Goal: Task Accomplishment & Management: Complete application form

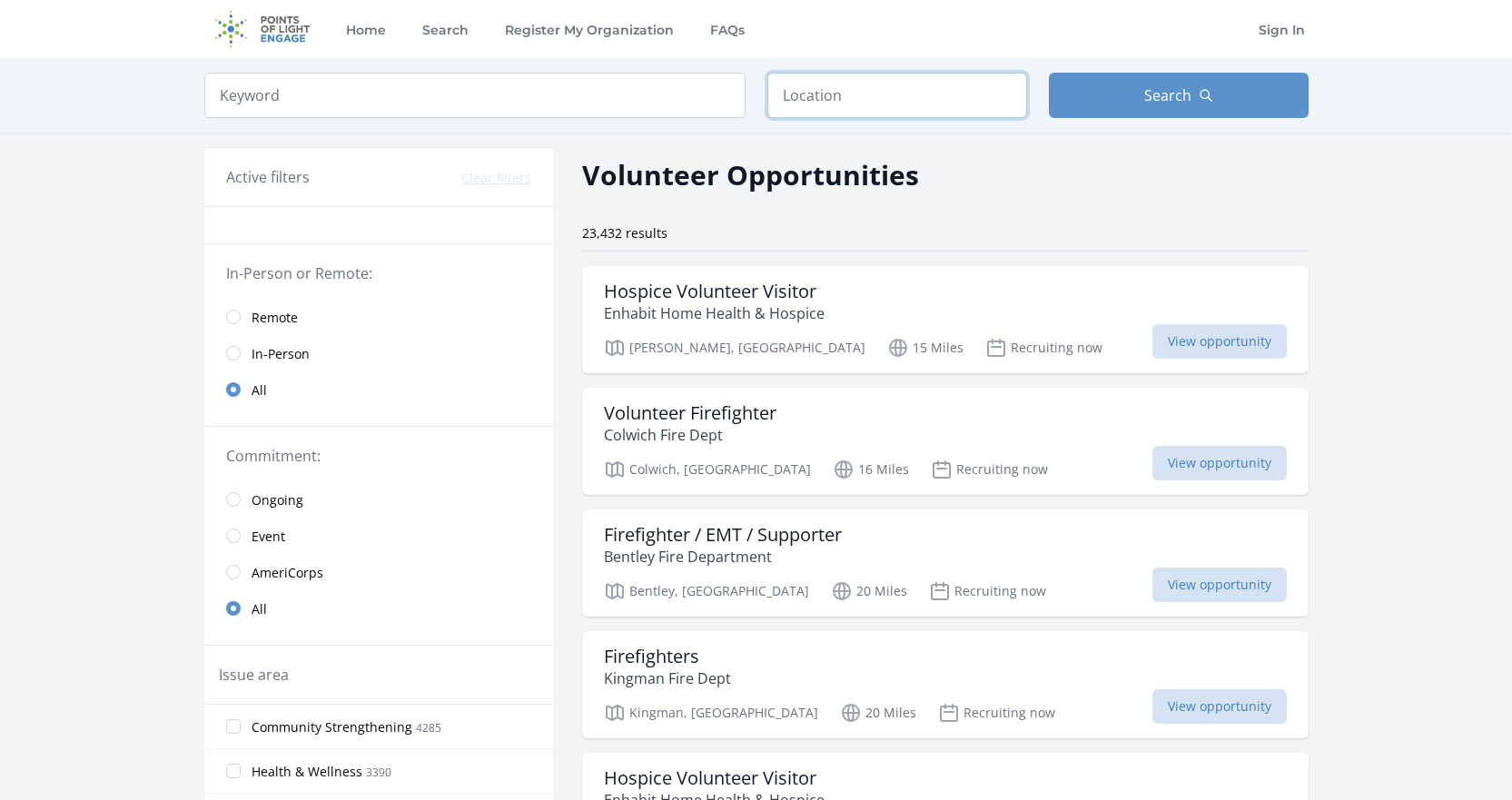
click at [931, 99] on input "text" at bounding box center [897, 96] width 260 height 46
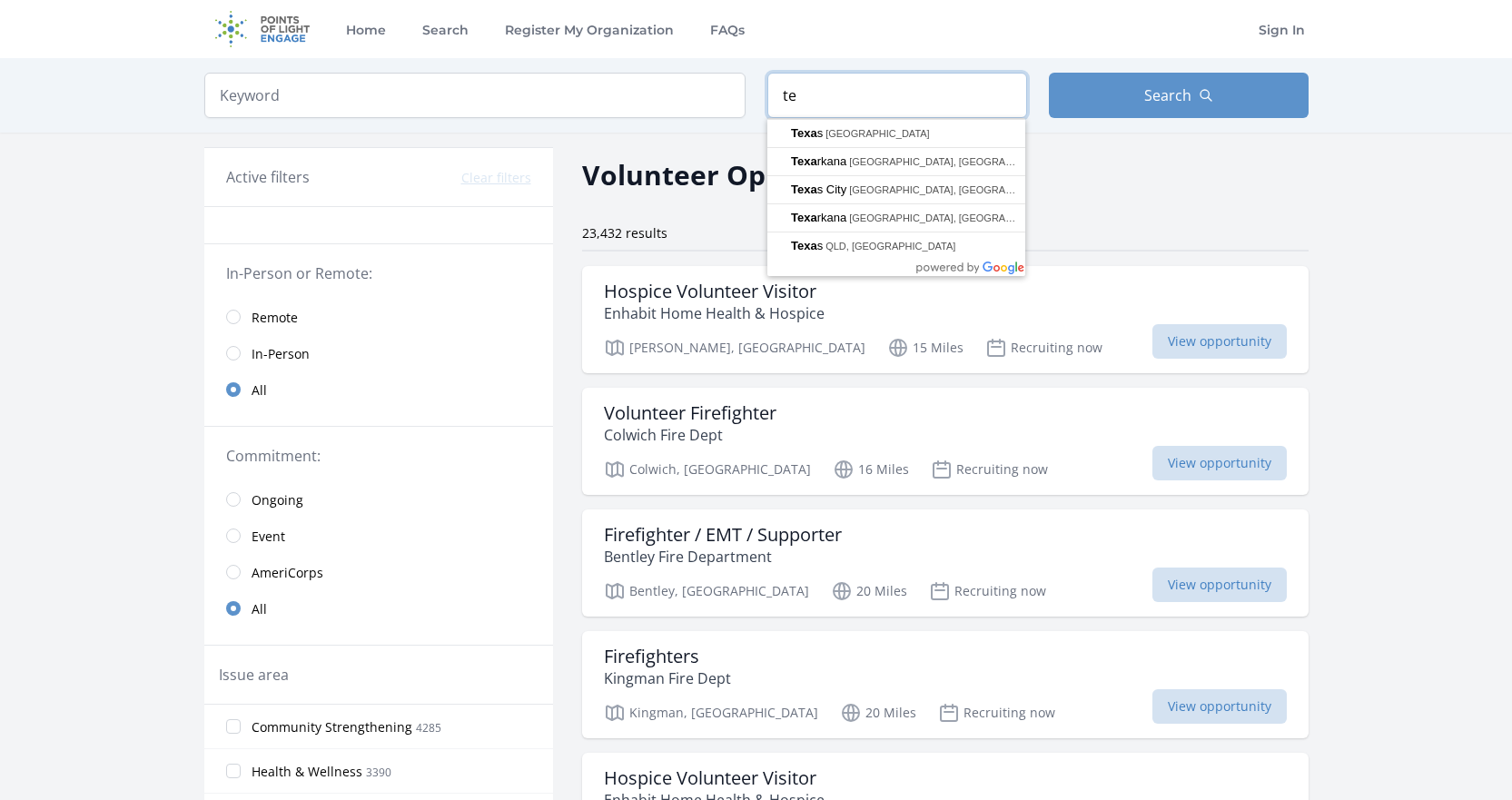
type input "t"
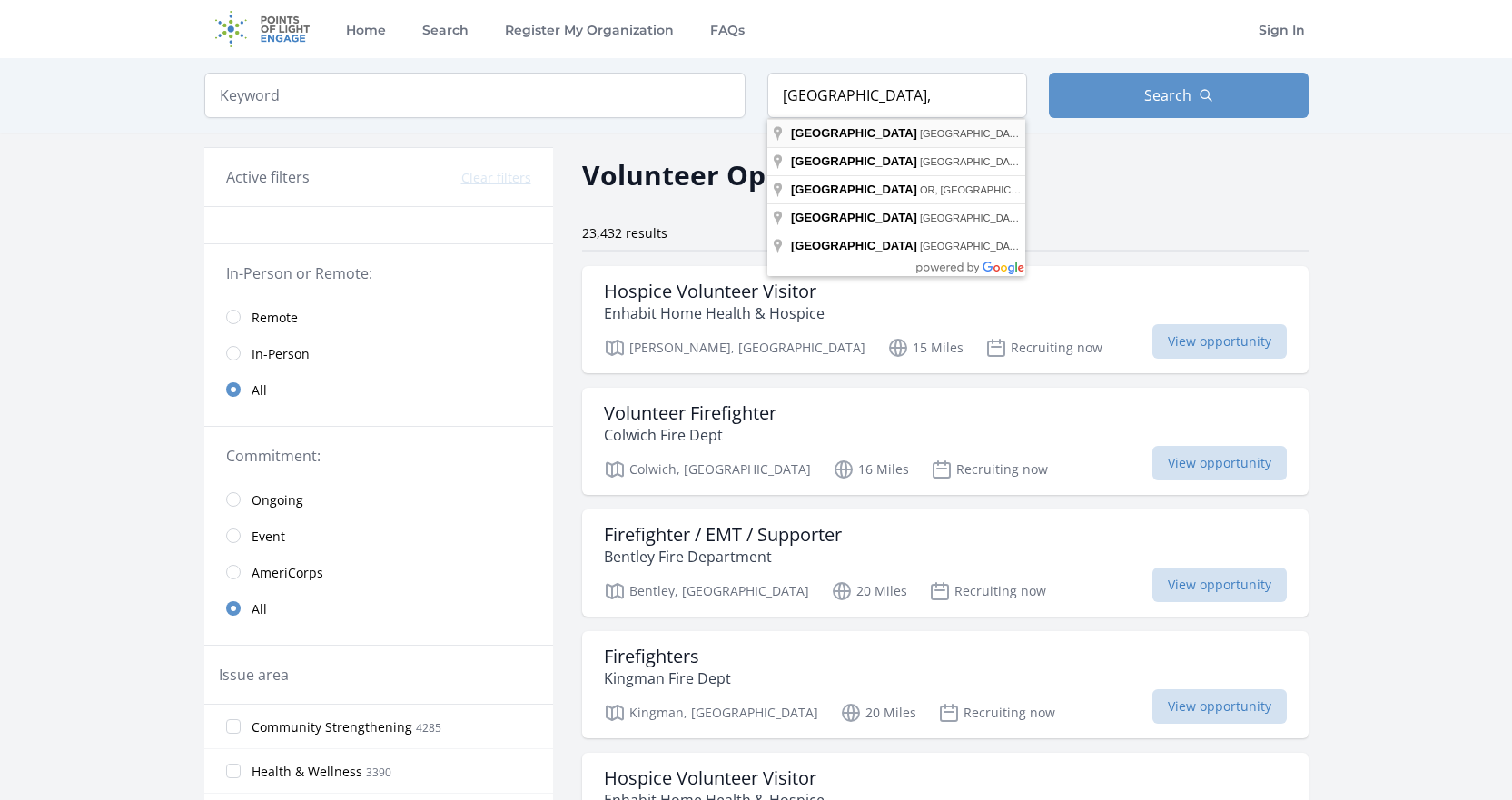
type input "Dallas, TX, USA"
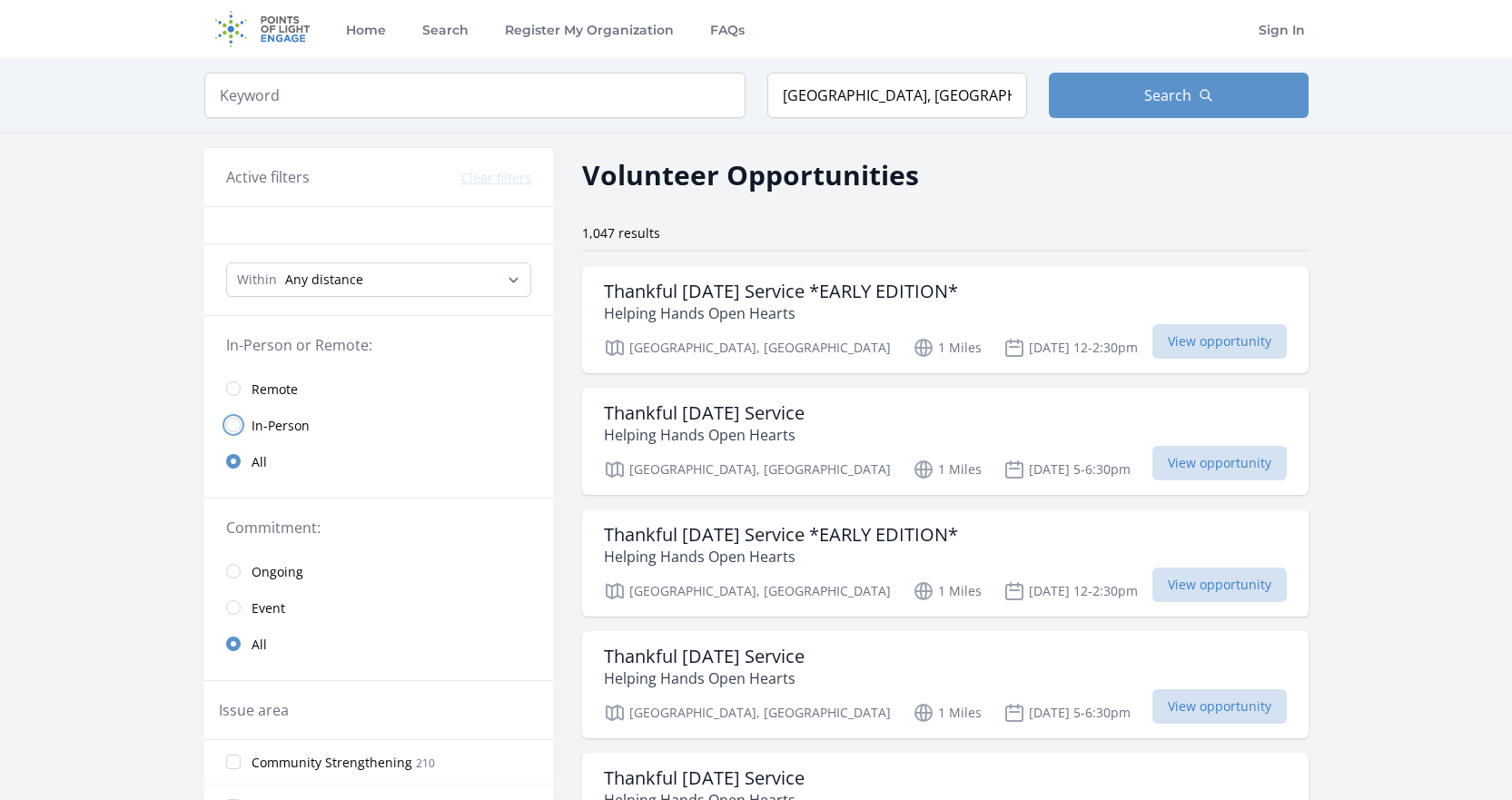
click at [234, 421] on input "radio" at bounding box center [233, 424] width 15 height 15
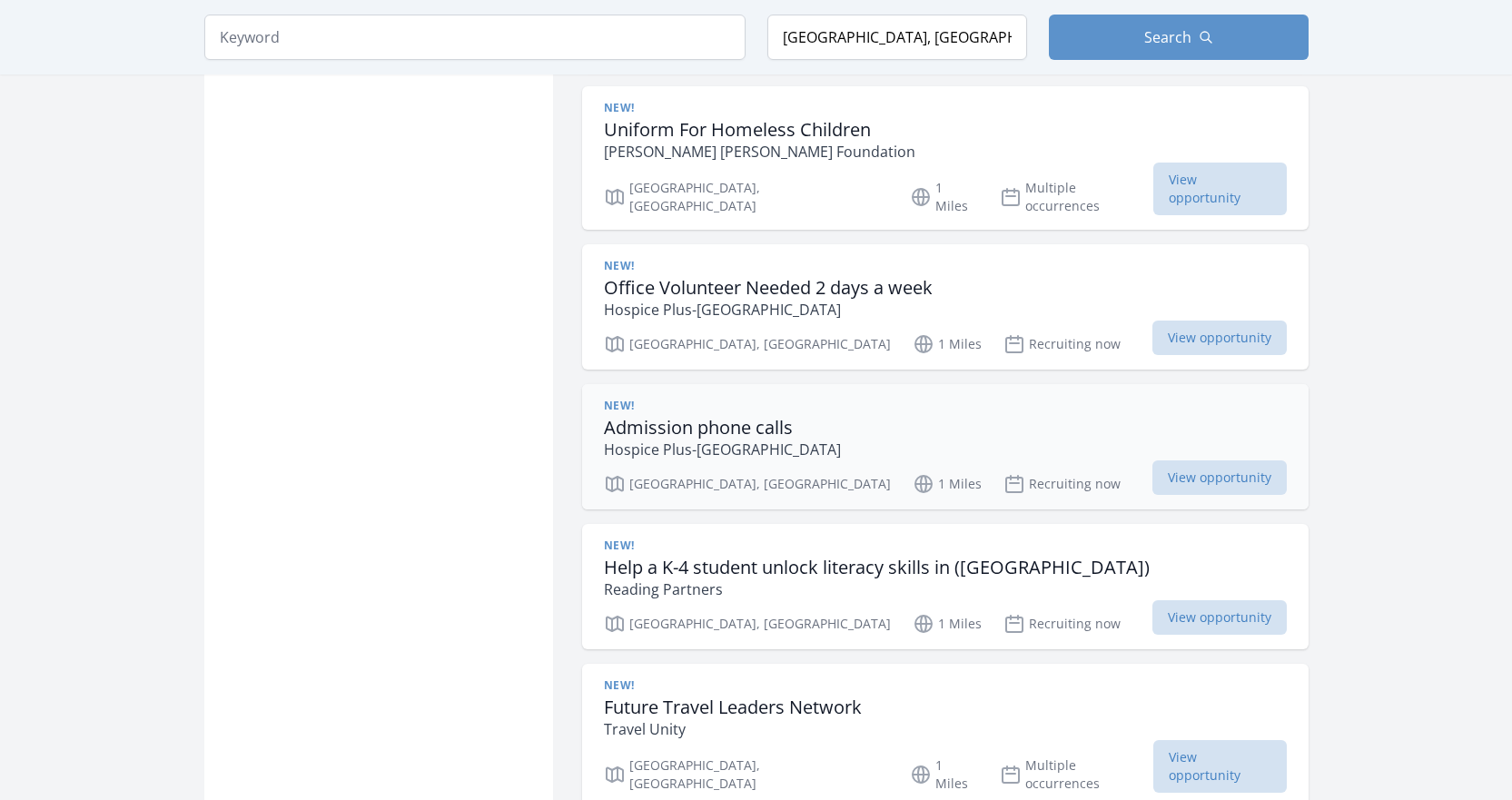
scroll to position [1725, 0]
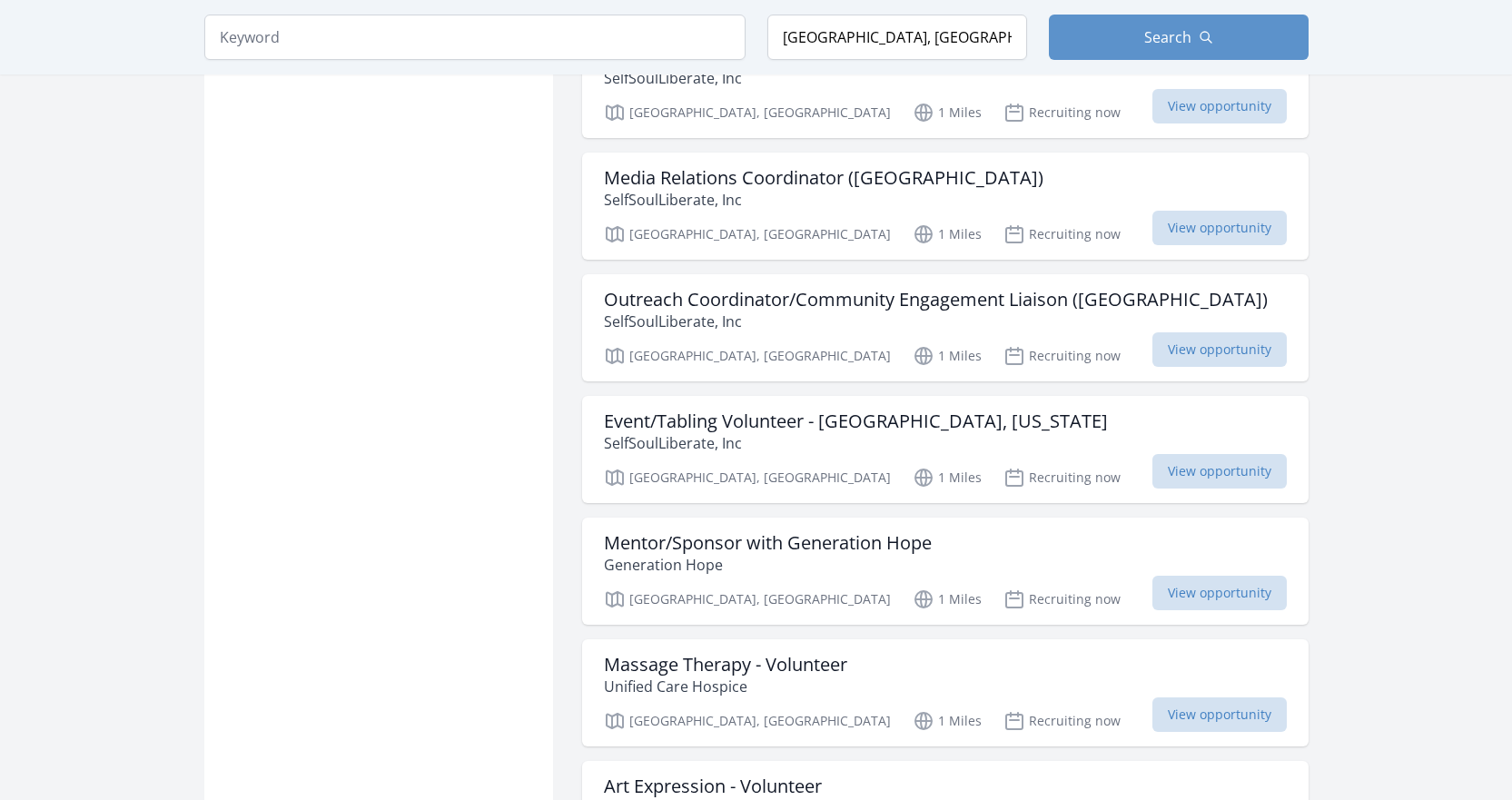
scroll to position [2813, 0]
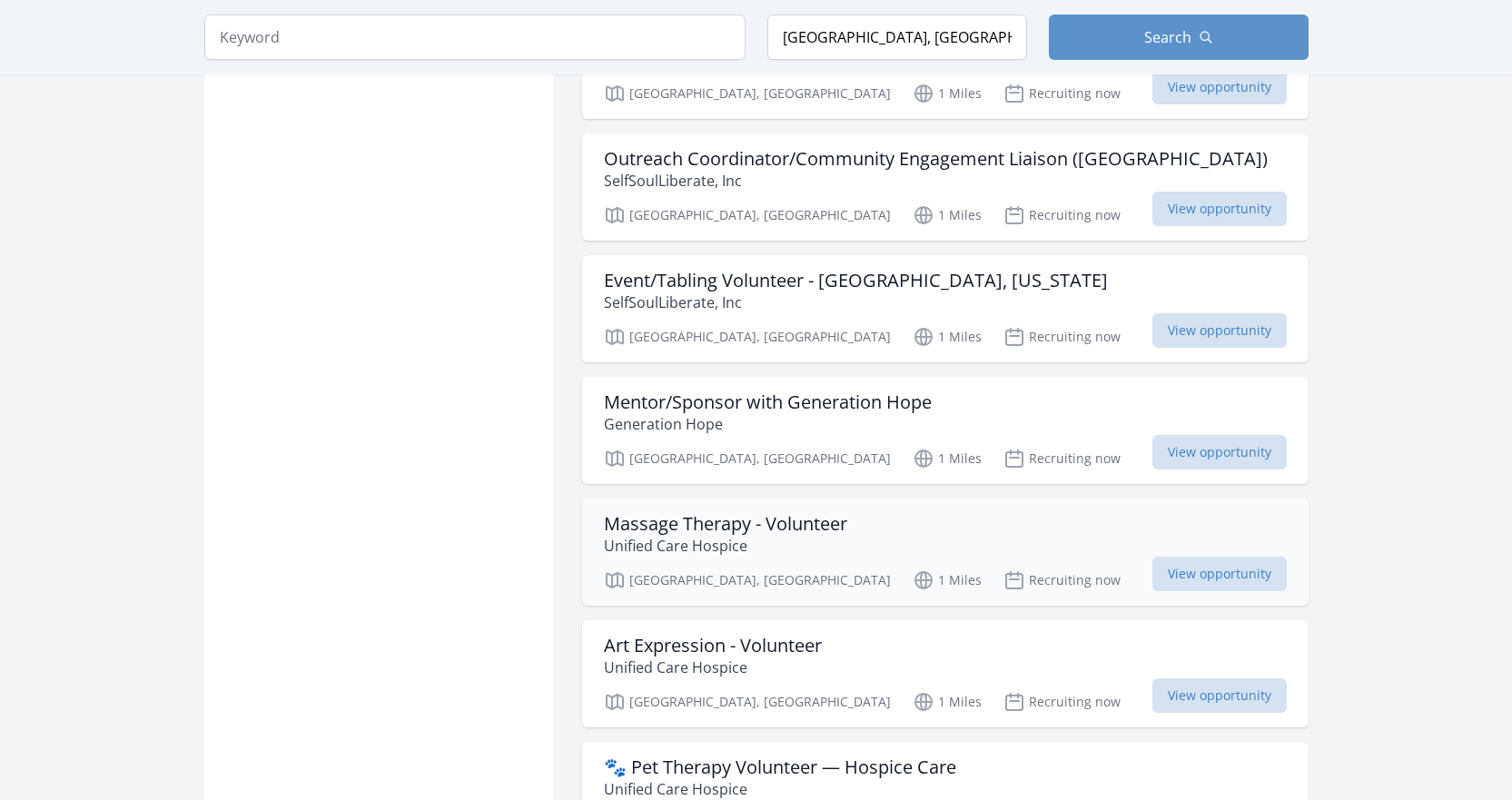
click at [782, 513] on h3 "Massage Therapy - Volunteer" at bounding box center [726, 524] width 243 height 22
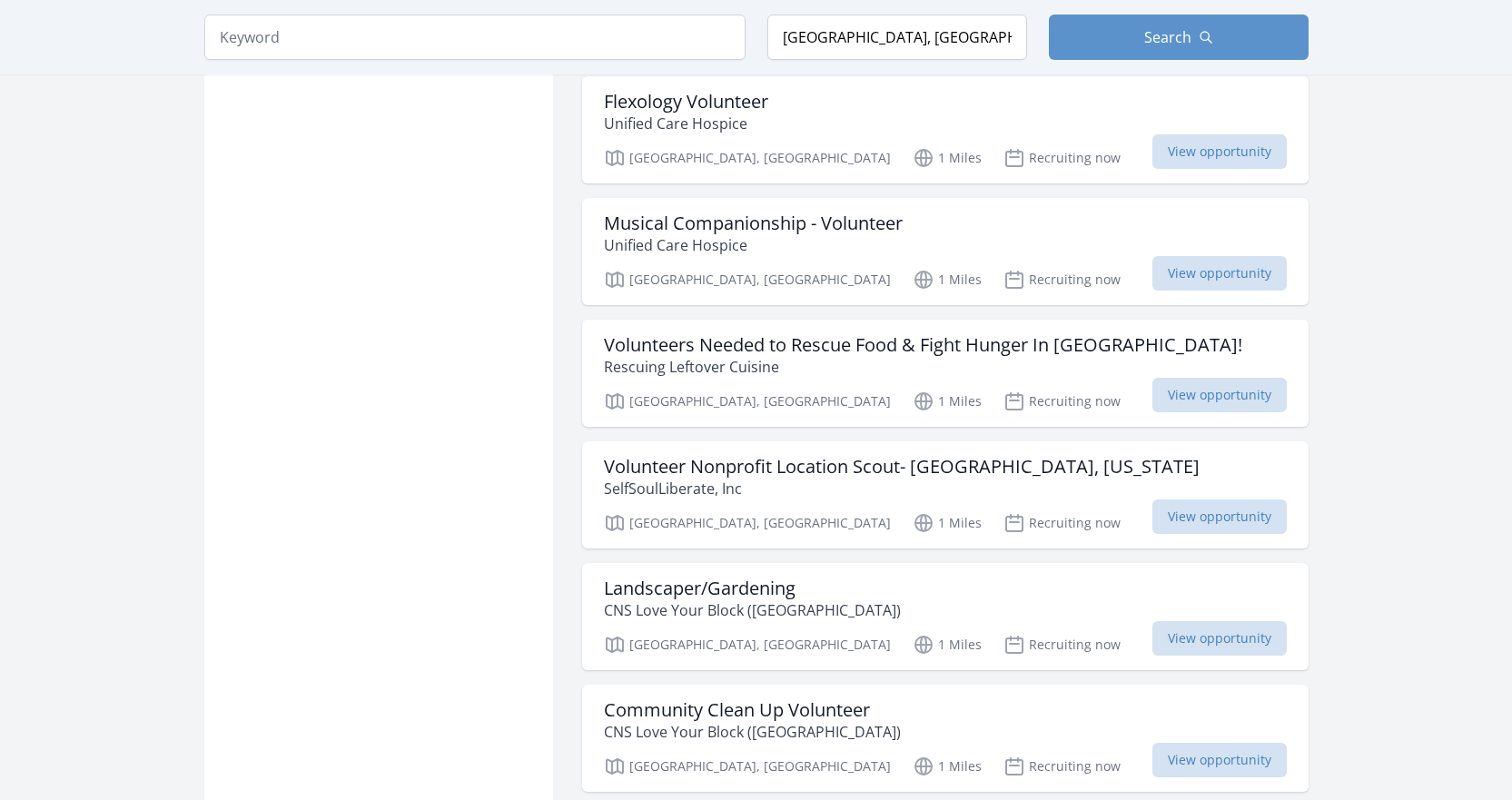
scroll to position [3630, 0]
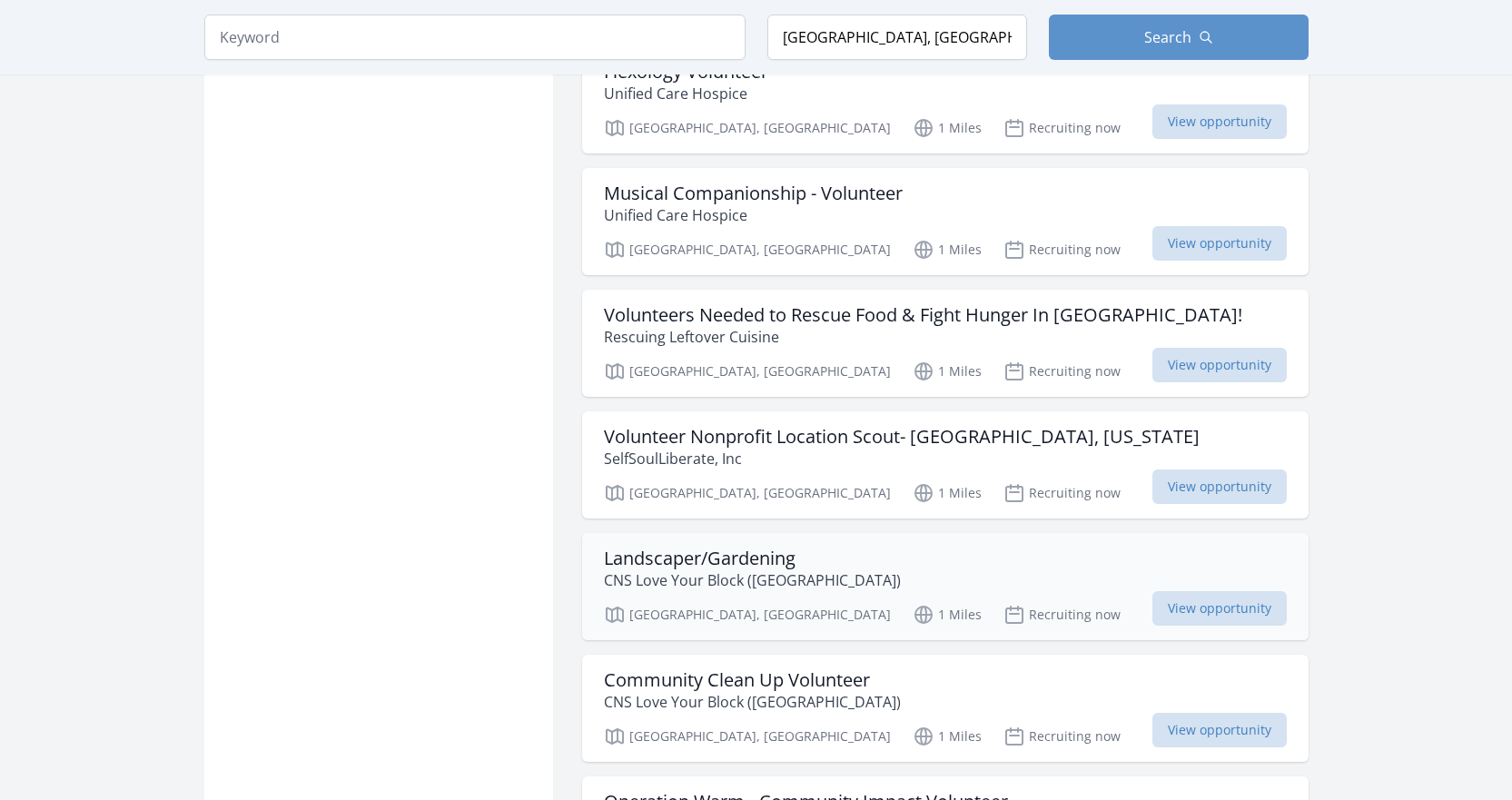
click at [722, 547] on h3 "Landscaper/Gardening" at bounding box center [753, 558] width 297 height 22
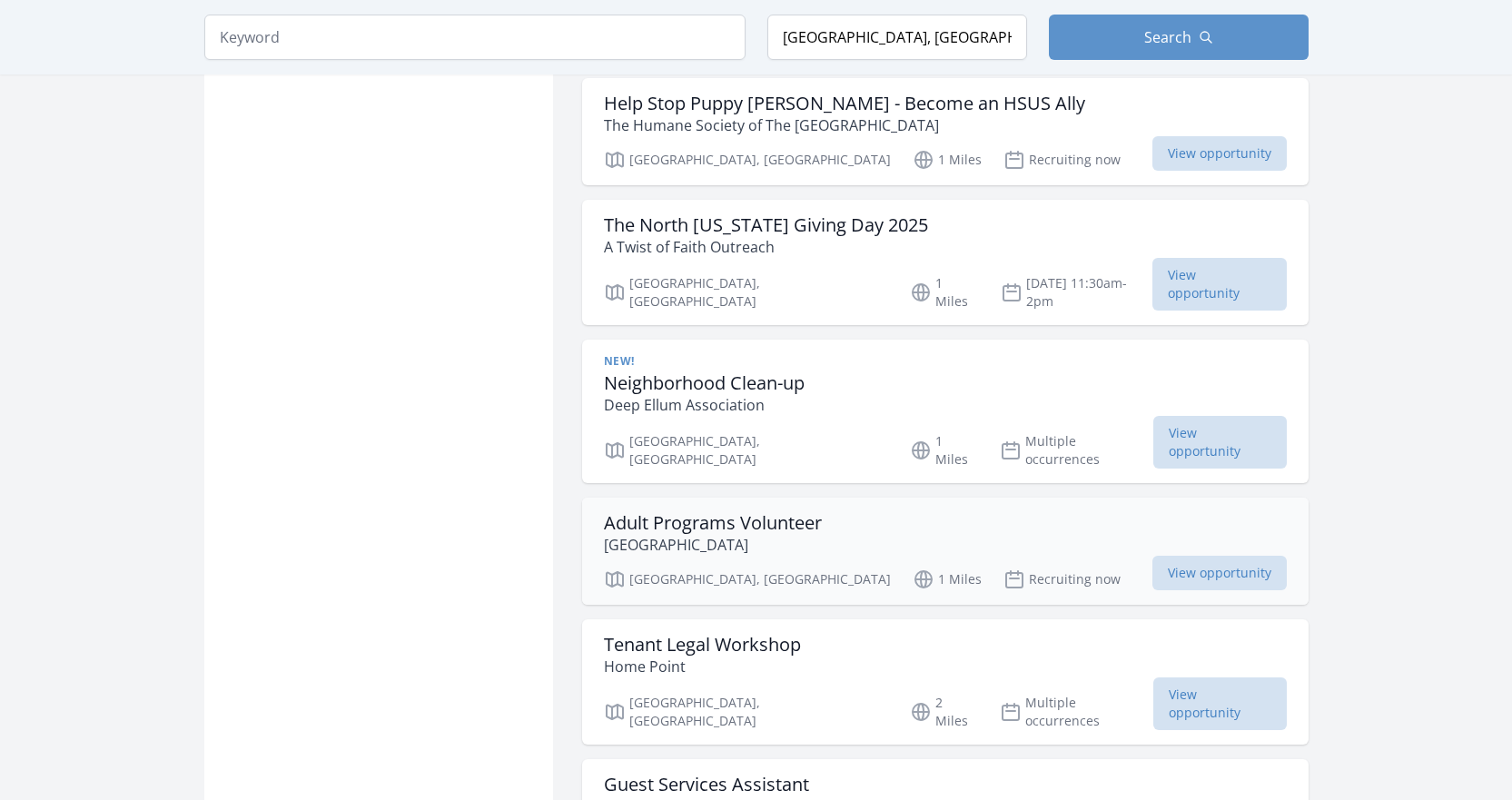
scroll to position [4538, 0]
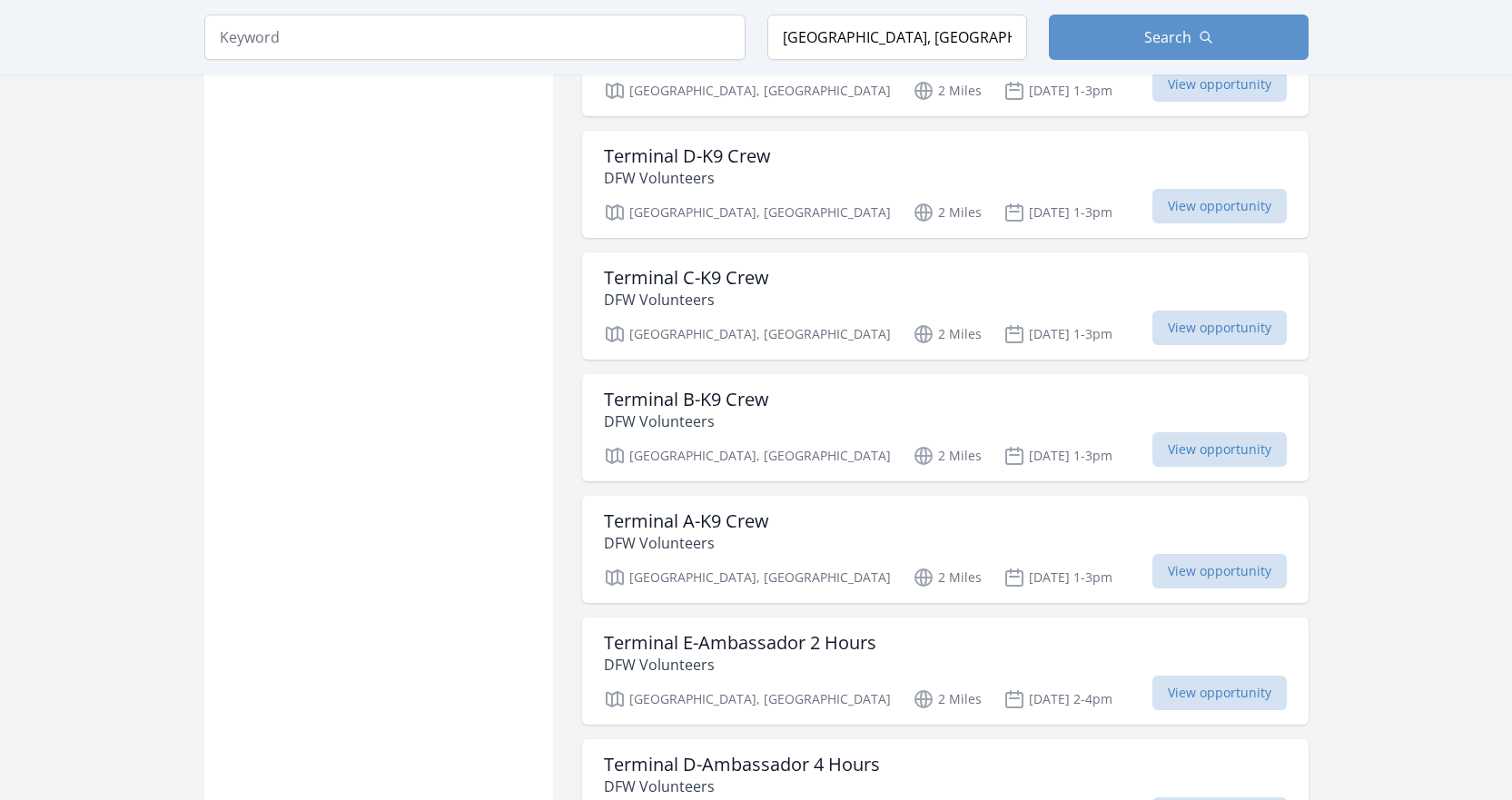
scroll to position [6989, 0]
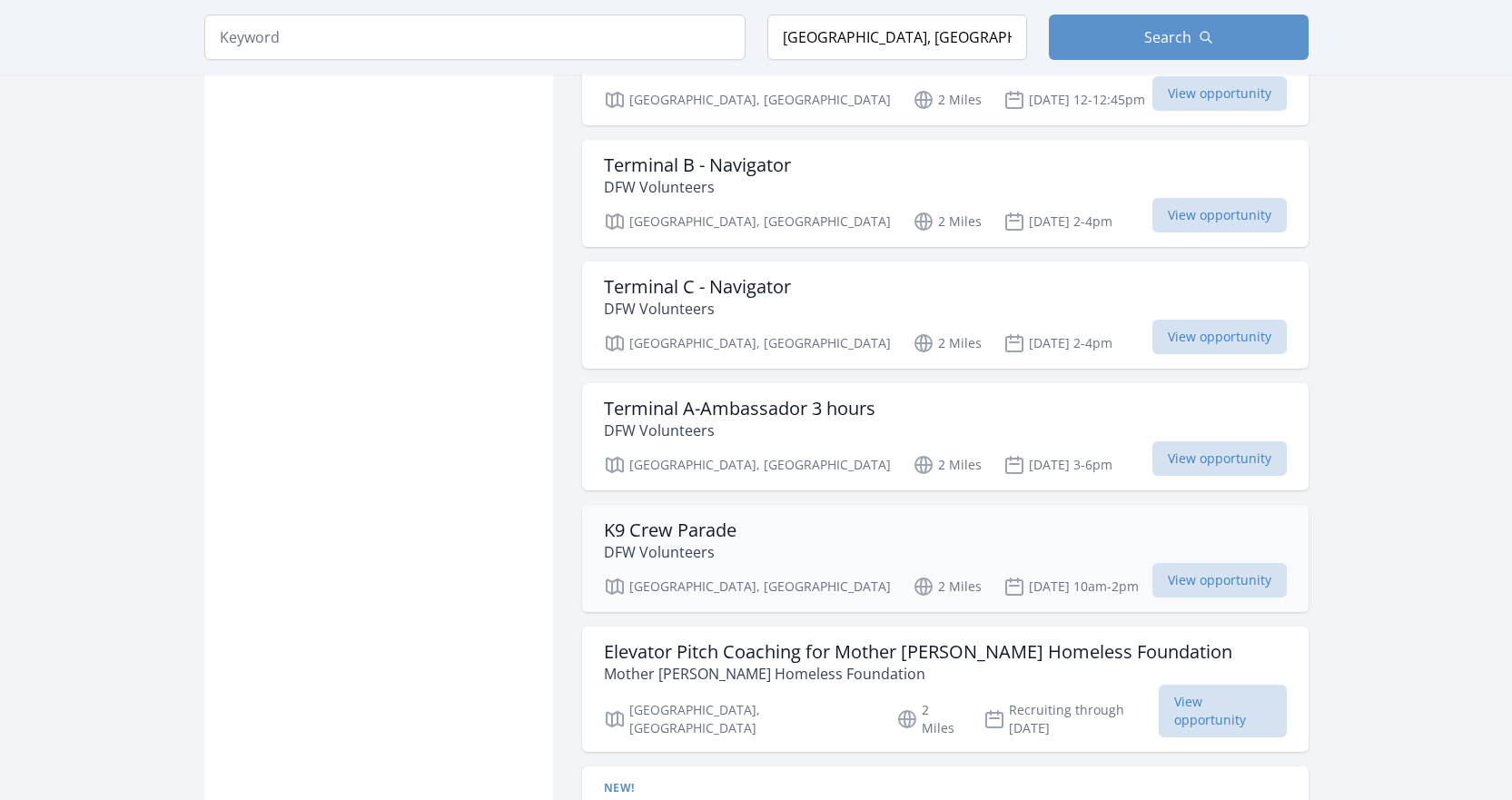
scroll to position [8804, 0]
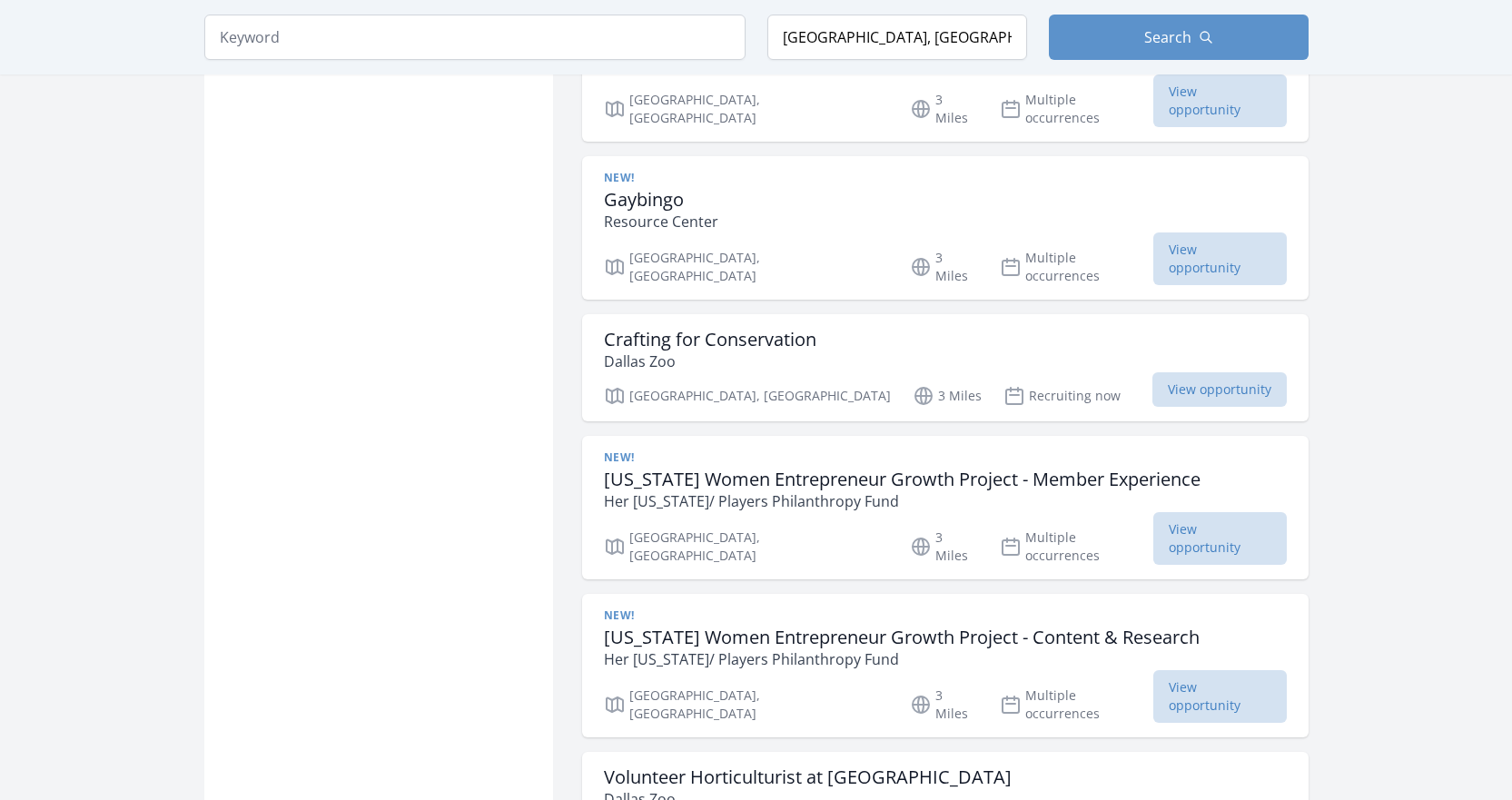
scroll to position [12162, 0]
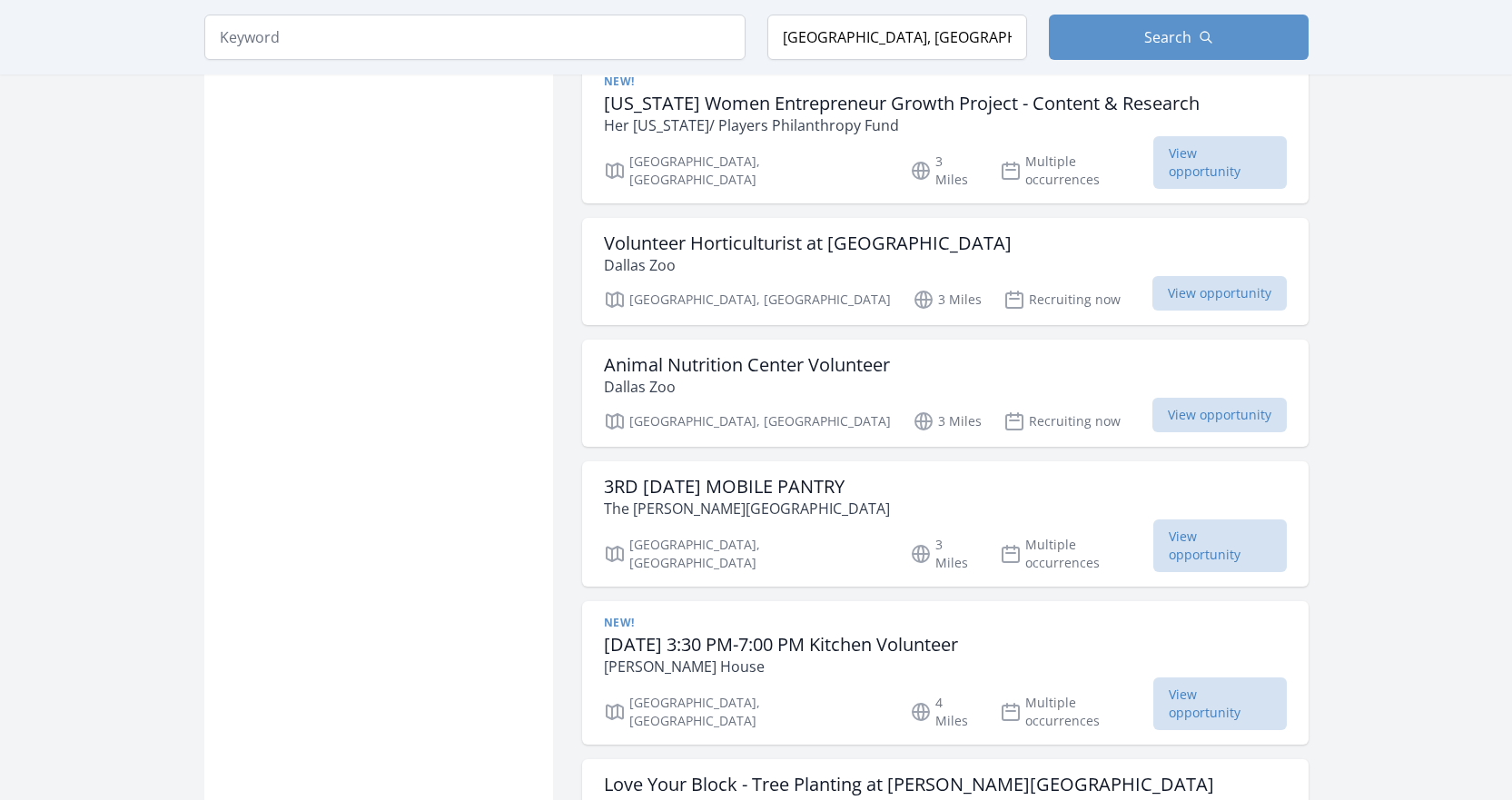
scroll to position [12616, 0]
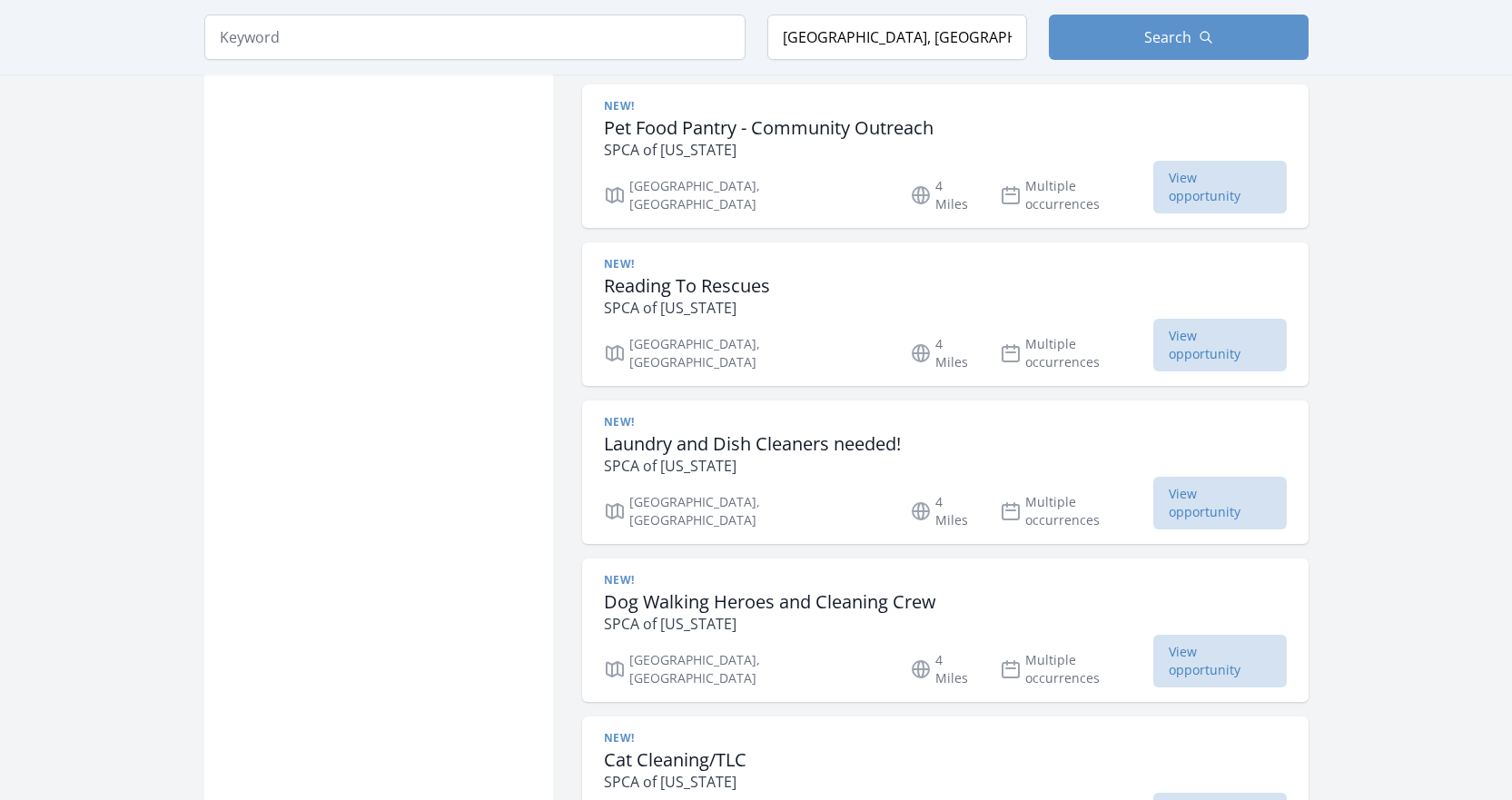
scroll to position [15429, 0]
